Goal: Task Accomplishment & Management: Use online tool/utility

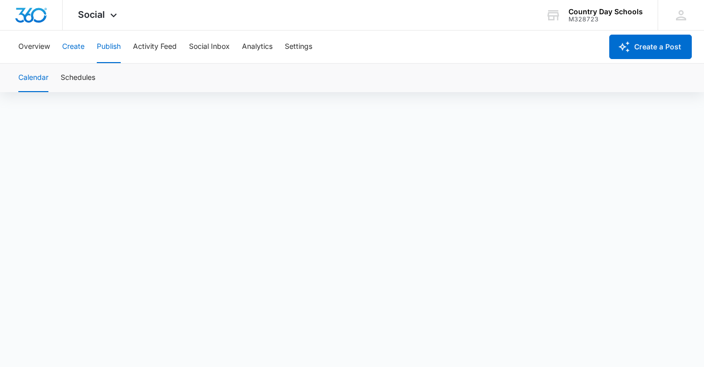
click at [70, 47] on button "Create" at bounding box center [73, 47] width 22 height 33
click at [114, 49] on button "Publish" at bounding box center [109, 47] width 24 height 33
click at [73, 41] on button "Create" at bounding box center [73, 47] width 22 height 33
click at [104, 47] on button "Publish" at bounding box center [109, 47] width 24 height 33
click at [64, 46] on button "Create" at bounding box center [73, 47] width 22 height 33
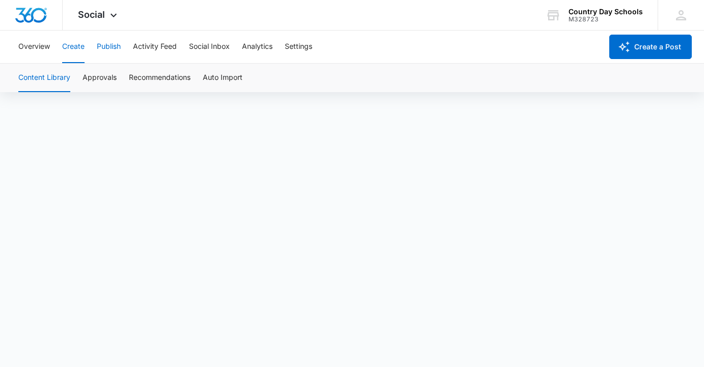
click at [104, 50] on button "Publish" at bounding box center [109, 47] width 24 height 33
